Goal: Task Accomplishment & Management: Use online tool/utility

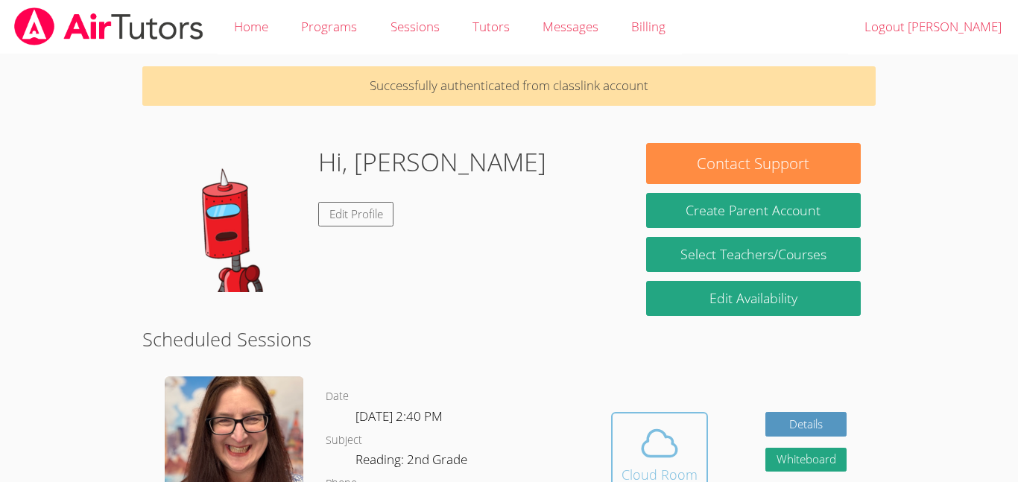
click at [650, 456] on icon at bounding box center [660, 444] width 34 height 26
click at [666, 441] on icon at bounding box center [660, 444] width 42 height 42
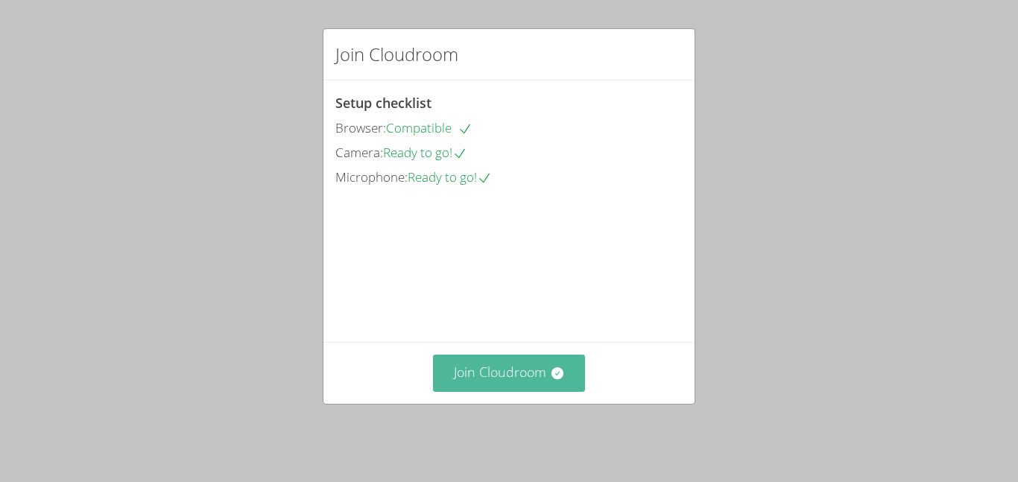
click at [536, 385] on button "Join Cloudroom" at bounding box center [509, 373] width 153 height 37
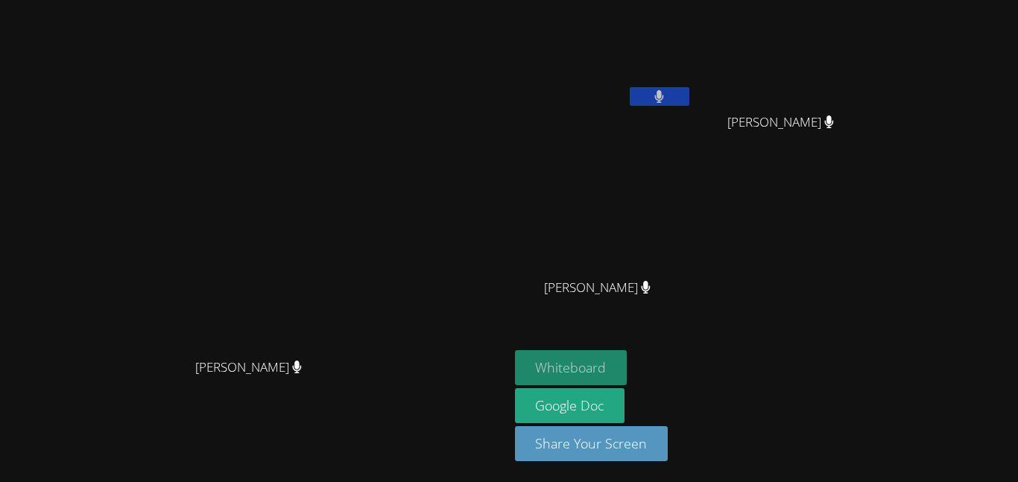
click at [628, 362] on button "Whiteboard" at bounding box center [571, 367] width 113 height 35
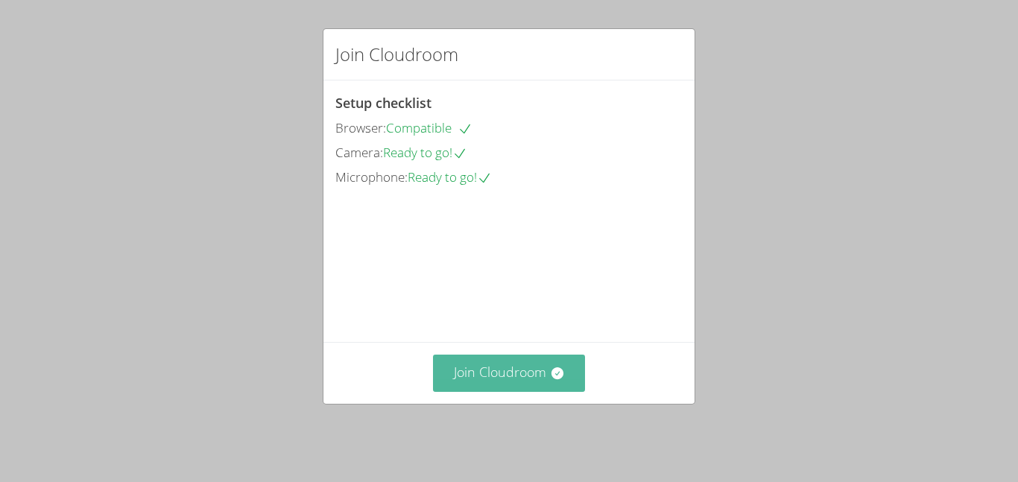
click at [564, 381] on icon at bounding box center [557, 373] width 15 height 15
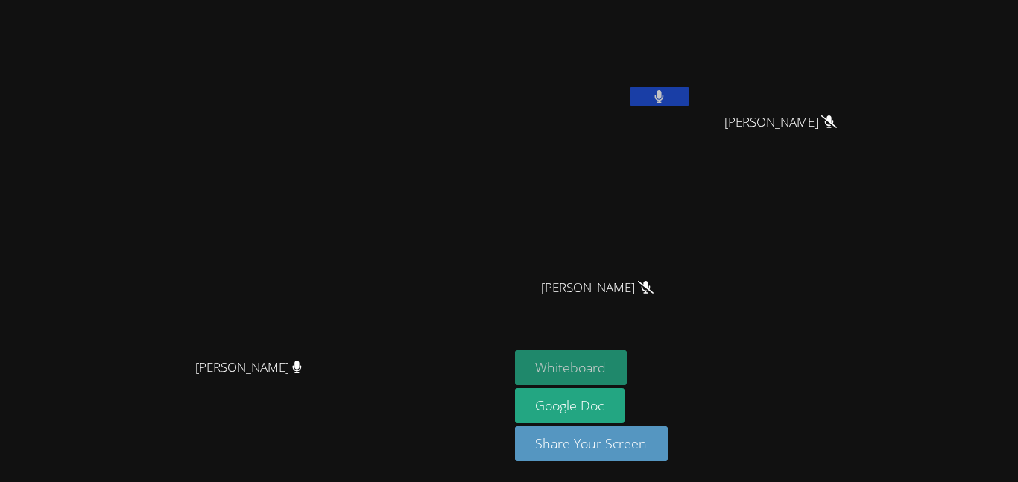
click at [628, 363] on button "Whiteboard" at bounding box center [571, 367] width 113 height 35
